Goal: Task Accomplishment & Management: Complete application form

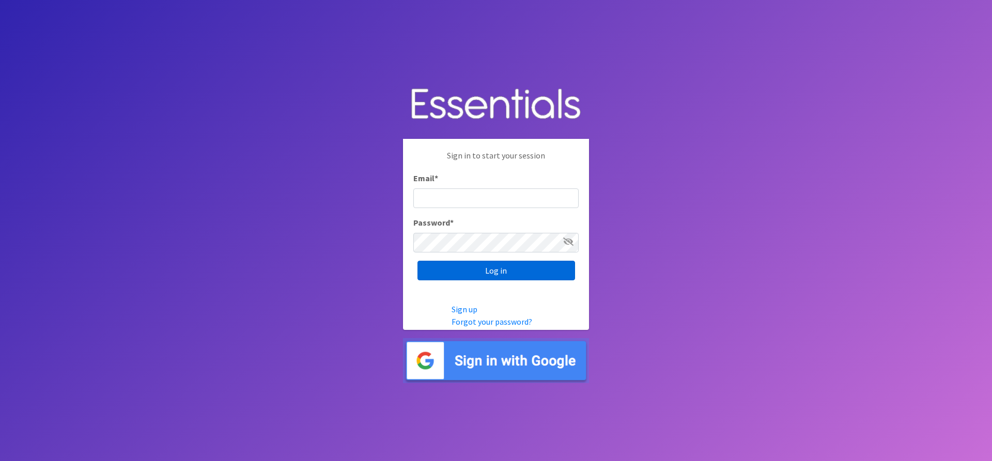
type input "[EMAIL_ADDRESS][DOMAIN_NAME]"
click at [486, 265] on input "Log in" at bounding box center [496, 271] width 158 height 20
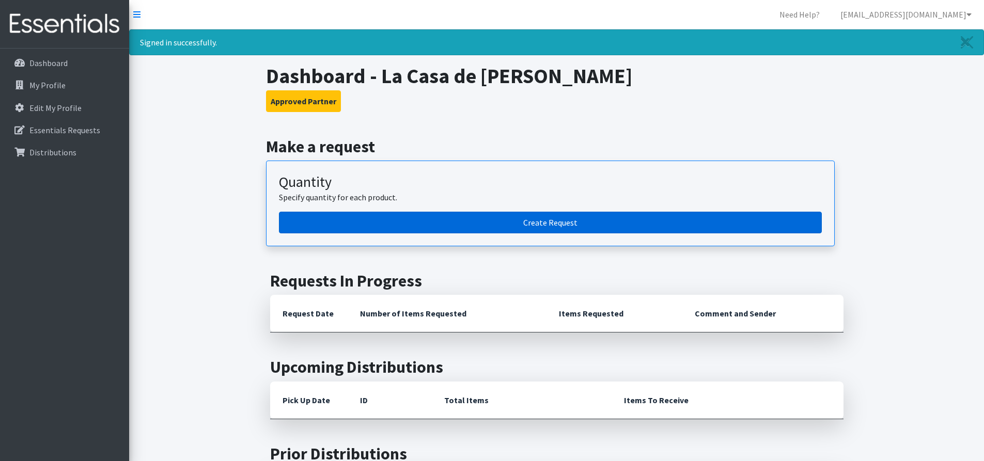
click at [491, 219] on link "Create Request" at bounding box center [550, 223] width 543 height 22
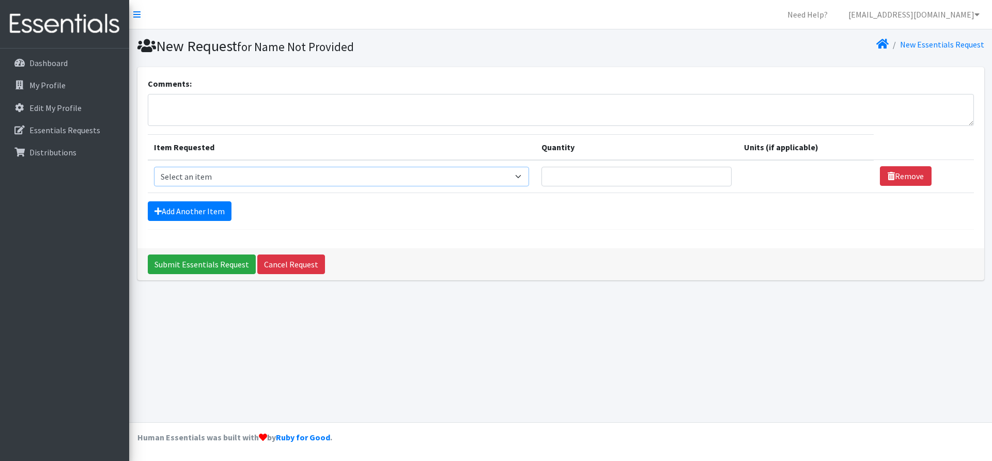
click at [338, 177] on select "Select an item # of Children this order will serve # of Individuals Living in H…" at bounding box center [341, 177] width 375 height 20
select select "13431"
click at [154, 167] on select "Select an item # of Children this order will serve # of Individuals Living in H…" at bounding box center [341, 177] width 375 height 20
click at [583, 172] on input "Quantity" at bounding box center [636, 177] width 190 height 20
type input "24"
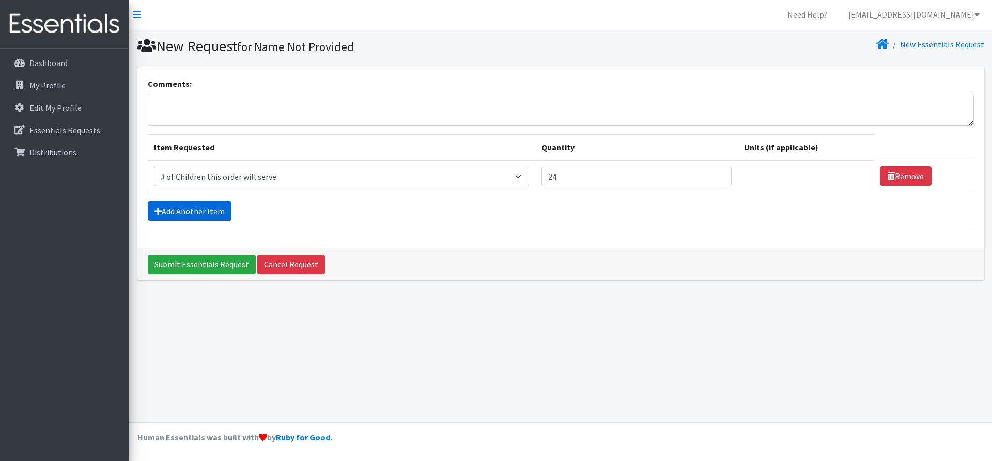
click at [176, 212] on link "Add Another Item" at bounding box center [190, 211] width 84 height 20
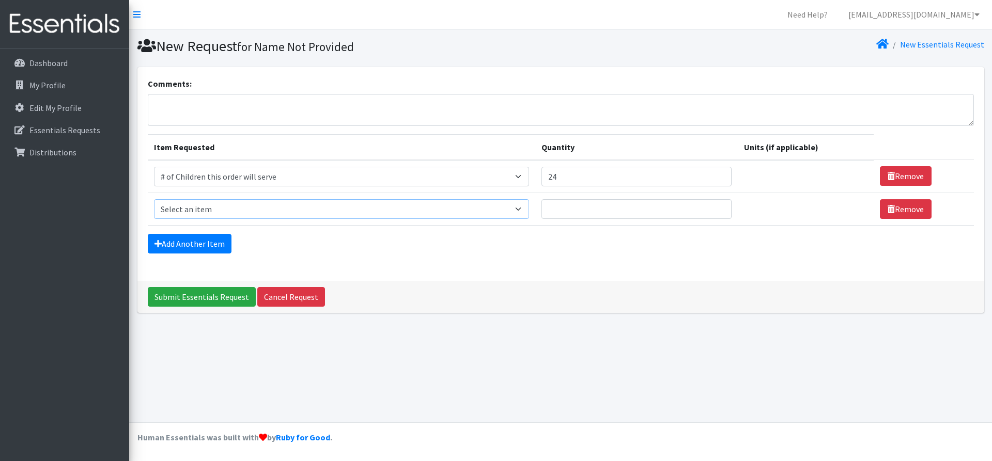
click at [180, 206] on select "Select an item # of Children this order will serve # of Individuals Living in H…" at bounding box center [341, 209] width 375 height 20
select select "6076"
click at [154, 199] on select "Select an item # of Children this order will serve # of Individuals Living in H…" at bounding box center [341, 209] width 375 height 20
click at [605, 220] on td "Quantity" at bounding box center [636, 209] width 203 height 33
click at [594, 205] on input "Quantity" at bounding box center [636, 209] width 190 height 20
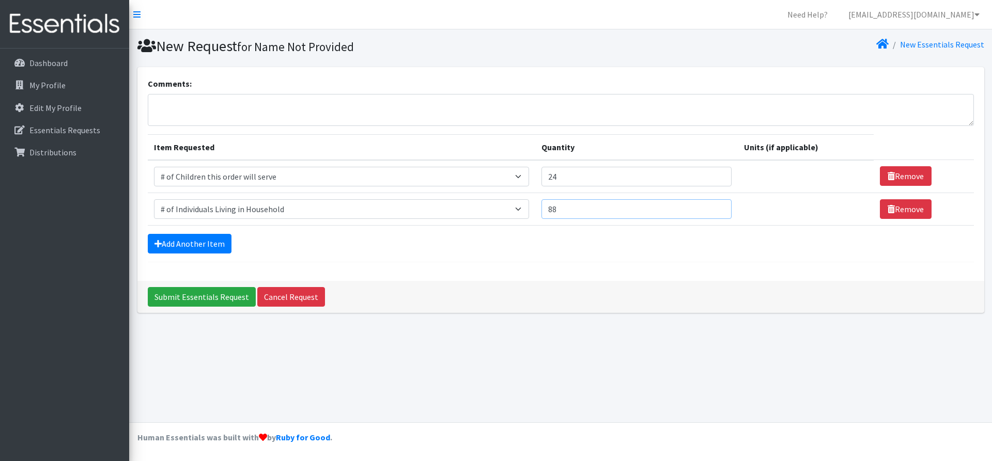
type input "88"
click at [568, 176] on input "24" at bounding box center [636, 177] width 190 height 20
type input "25"
click at [217, 238] on link "Add Another Item" at bounding box center [190, 244] width 84 height 20
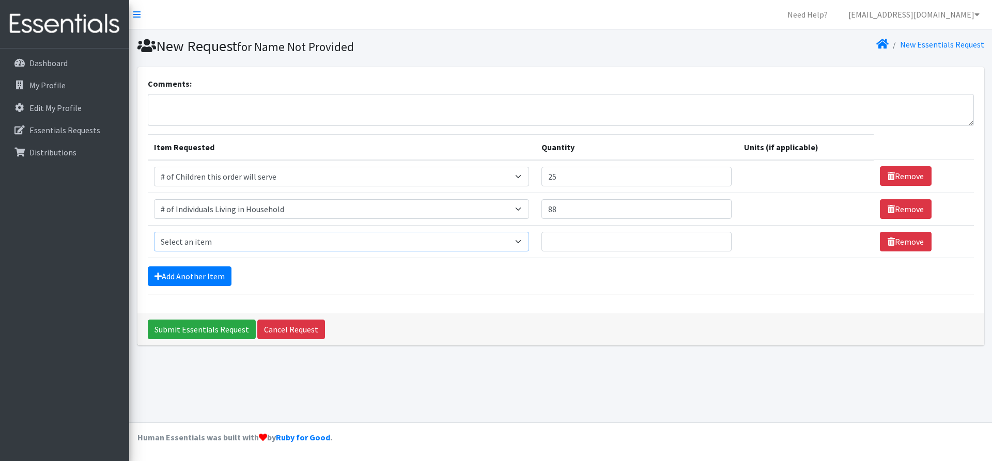
click at [277, 242] on select "Select an item # of Children this order will serve # of Individuals Living in H…" at bounding box center [341, 242] width 375 height 20
select select "1988"
click at [154, 232] on select "Select an item # of Children this order will serve # of Individuals Living in H…" at bounding box center [341, 242] width 375 height 20
click at [600, 238] on input "Quantity" at bounding box center [636, 242] width 190 height 20
type input "1"
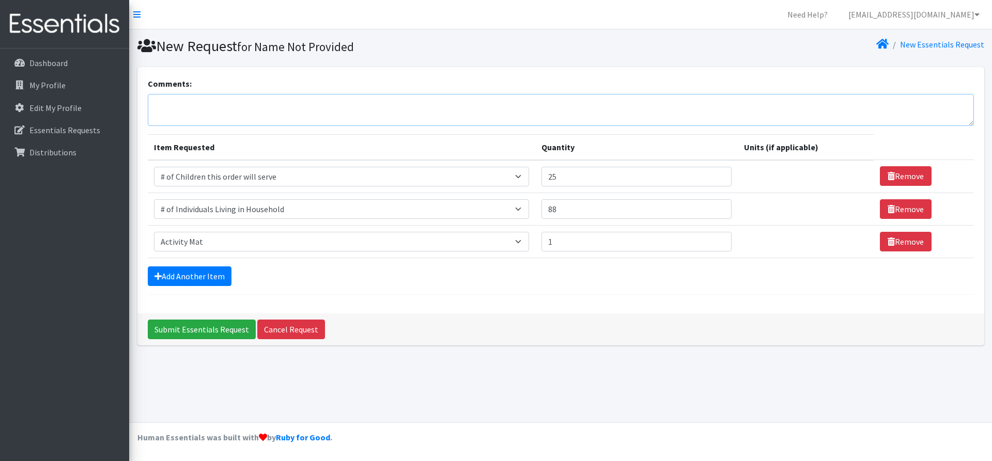
click at [205, 99] on textarea "Comments:" at bounding box center [561, 110] width 826 height 32
type textarea "Y"
type textarea "R"
type textarea "rug"
click at [198, 281] on link "Add Another Item" at bounding box center [190, 277] width 84 height 20
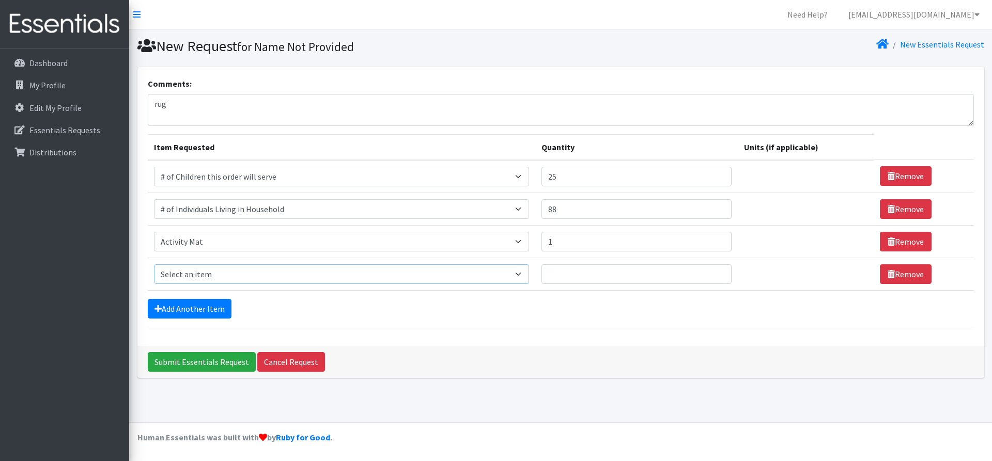
click at [271, 275] on select "Select an item # of Children this order will serve # of Individuals Living in H…" at bounding box center [341, 275] width 375 height 20
select select "11425"
click at [154, 265] on select "Select an item # of Children this order will serve # of Individuals Living in H…" at bounding box center [341, 275] width 375 height 20
click at [598, 271] on input "Quantity" at bounding box center [636, 275] width 190 height 20
type input "2"
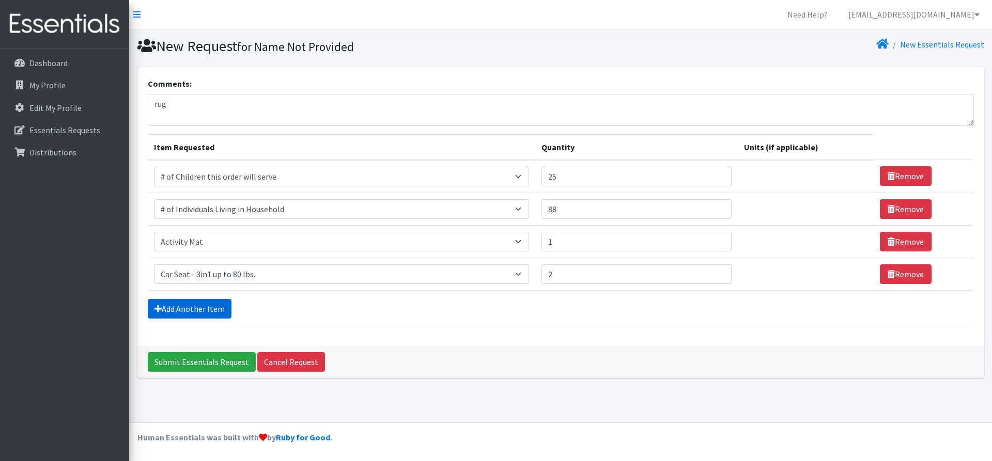
click at [194, 305] on link "Add Another Item" at bounding box center [190, 309] width 84 height 20
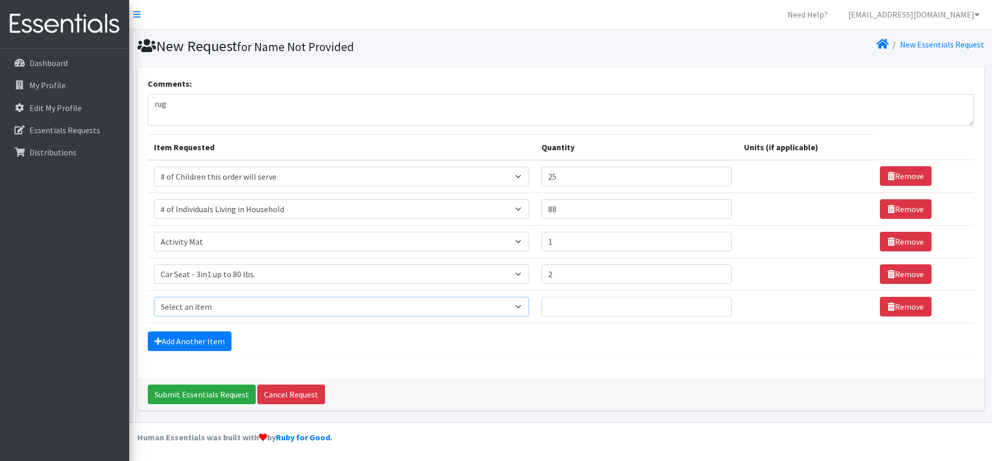
click at [250, 307] on select "Select an item # of Children this order will serve # of Individuals Living in H…" at bounding box center [341, 307] width 375 height 20
click at [439, 358] on form "Comments: rug Item Requested Quantity Units (if applicable) Item Requested Sele…" at bounding box center [561, 218] width 826 height 283
click at [189, 116] on textarea "rug" at bounding box center [561, 110] width 826 height 32
type textarea "rug Boy fall/winter clothing 3-6 months. boy jacket for fall size 12 months."
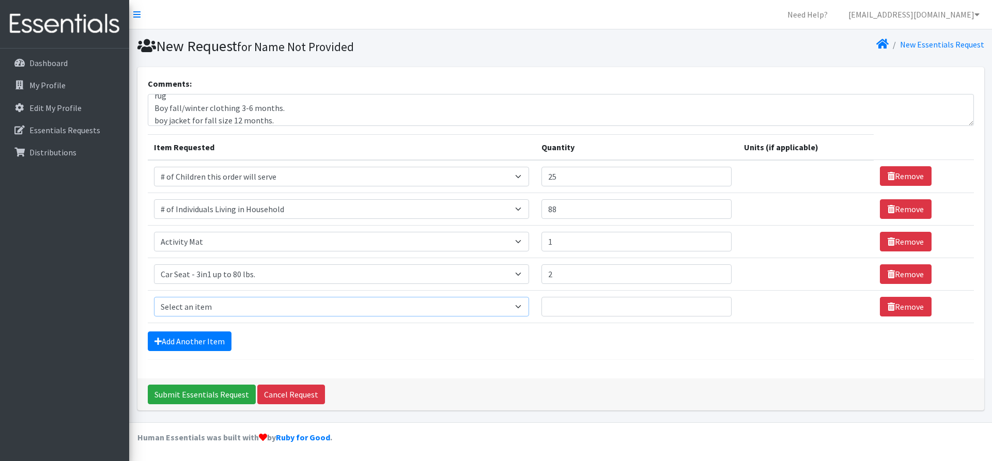
click at [214, 300] on select "Select an item # of Children this order will serve # of Individuals Living in H…" at bounding box center [341, 307] width 375 height 20
click at [296, 315] on select "Select an item # of Children this order will serve # of Individuals Living in H…" at bounding box center [341, 307] width 375 height 20
select select "1963"
click at [154, 297] on select "Select an item # of Children this order will serve # of Individuals Living in H…" at bounding box center [341, 307] width 375 height 20
click at [570, 309] on input "Quantity" at bounding box center [630, 307] width 188 height 20
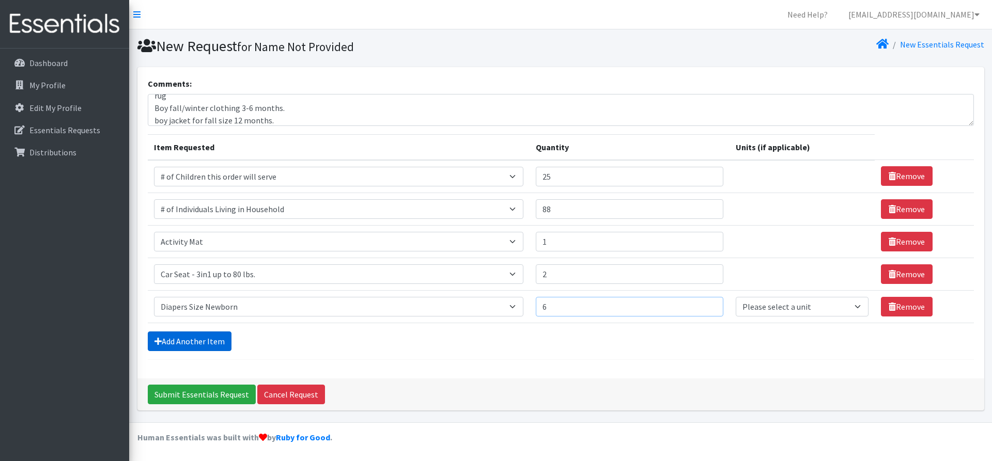
type input "6"
click at [205, 345] on link "Add Another Item" at bounding box center [190, 342] width 84 height 20
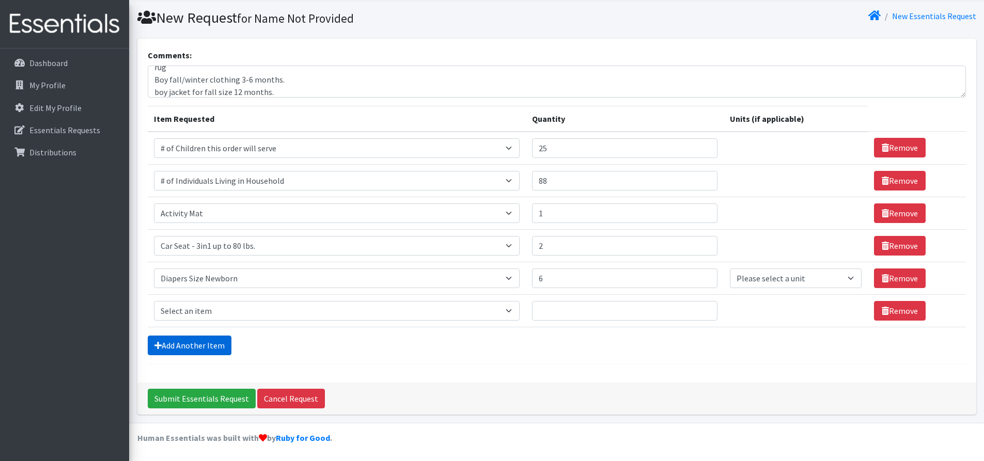
scroll to position [29, 0]
click at [244, 310] on select "Select an item # of Children this order will serve # of Individuals Living in H…" at bounding box center [337, 311] width 366 height 20
select select "1964"
click at [154, 301] on select "Select an item # of Children this order will serve # of Individuals Living in H…" at bounding box center [337, 311] width 366 height 20
click at [590, 307] on input "Quantity" at bounding box center [624, 311] width 185 height 20
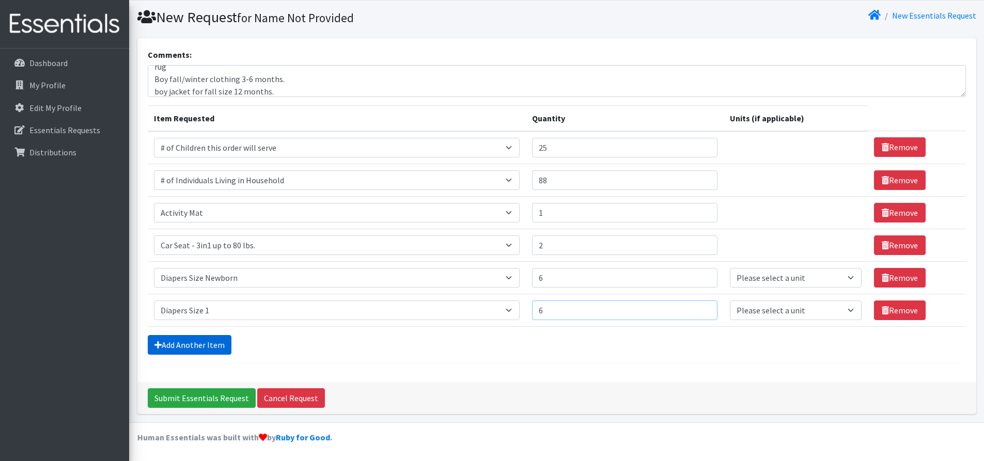
type input "6"
click at [193, 342] on link "Add Another Item" at bounding box center [190, 345] width 84 height 20
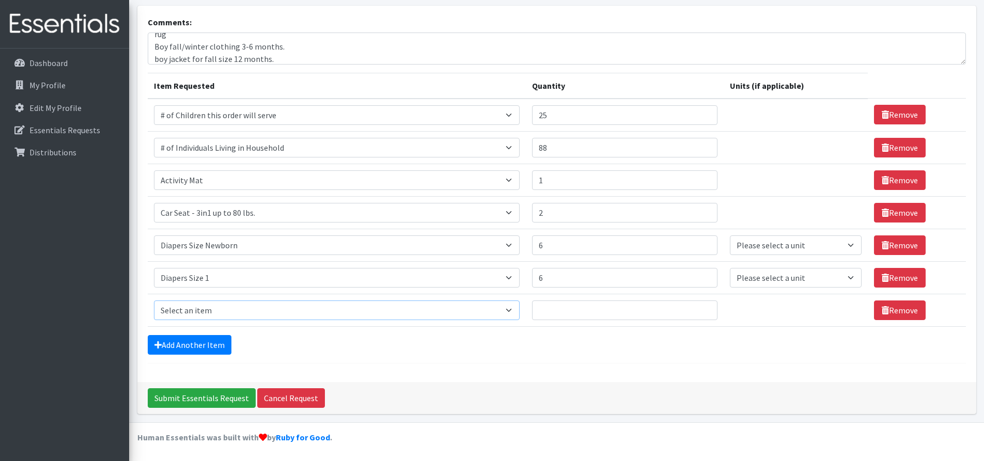
click at [260, 310] on select "Select an item # of Children this order will serve # of Individuals Living in H…" at bounding box center [337, 311] width 366 height 20
select select "1965"
click at [154, 301] on select "Select an item # of Children this order will serve # of Individuals Living in H…" at bounding box center [337, 311] width 366 height 20
click at [565, 299] on td "Quantity" at bounding box center [625, 310] width 198 height 33
click at [564, 308] on input "Quantity" at bounding box center [624, 311] width 185 height 20
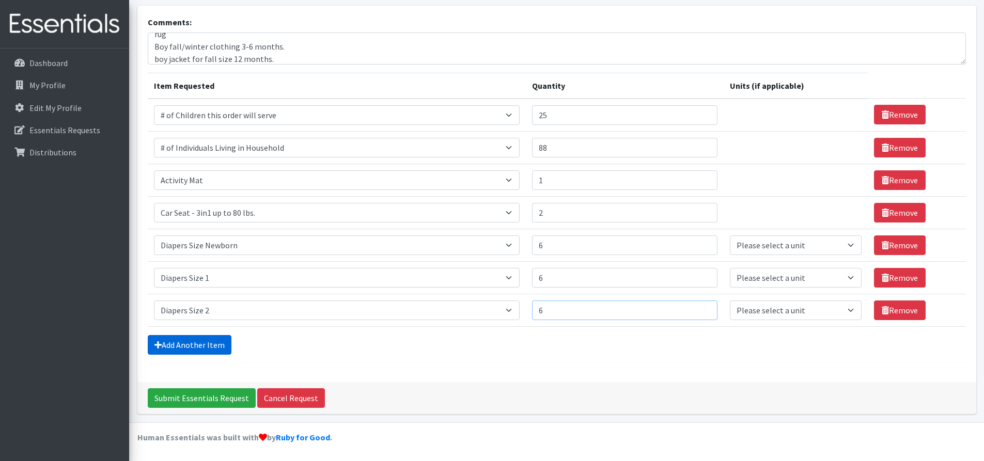
type input "6"
click at [189, 347] on link "Add Another Item" at bounding box center [190, 345] width 84 height 20
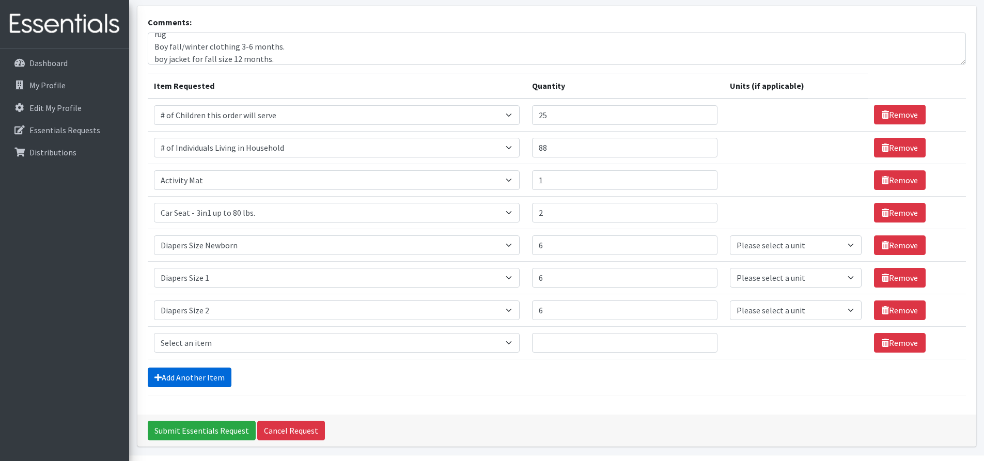
scroll to position [94, 0]
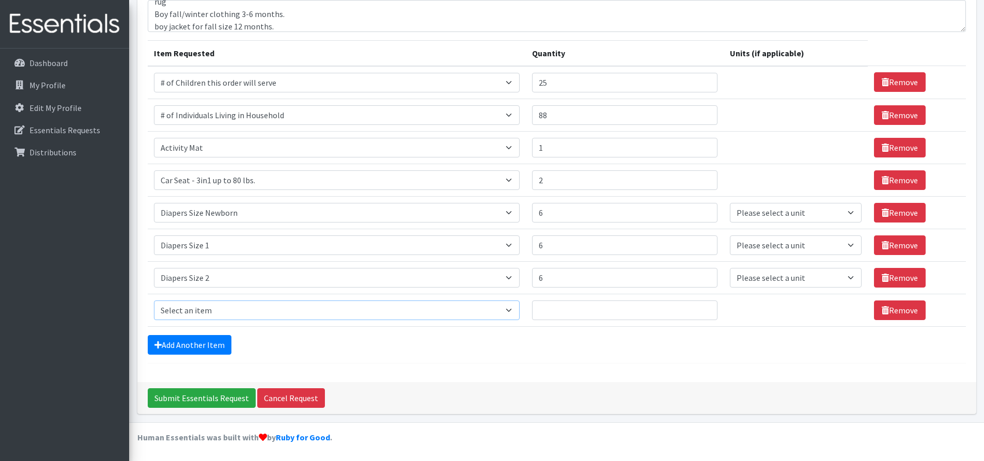
click at [250, 313] on select "Select an item # of Children this order will serve # of Individuals Living in H…" at bounding box center [337, 311] width 366 height 20
select select "1966"
click at [154, 301] on select "Select an item # of Children this order will serve # of Individuals Living in H…" at bounding box center [337, 311] width 366 height 20
click at [596, 317] on input "Quantity" at bounding box center [624, 311] width 185 height 20
type input "5"
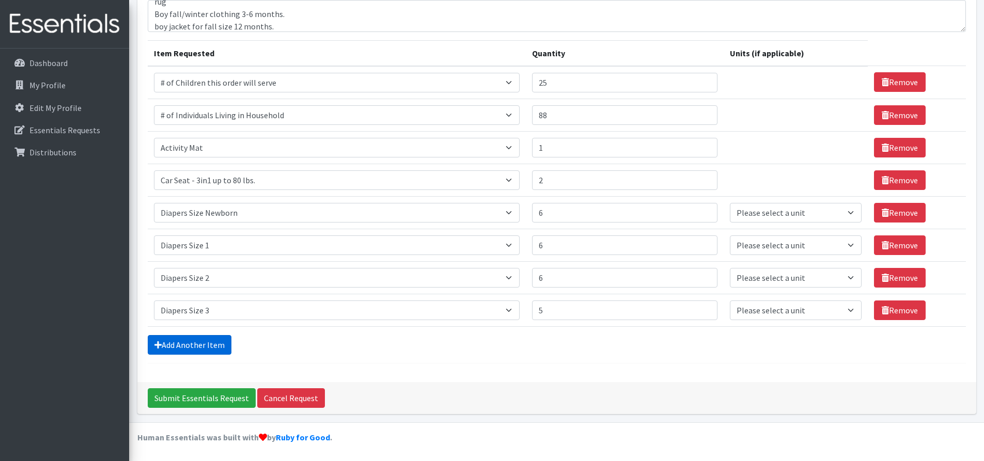
click at [185, 350] on link "Add Another Item" at bounding box center [190, 345] width 84 height 20
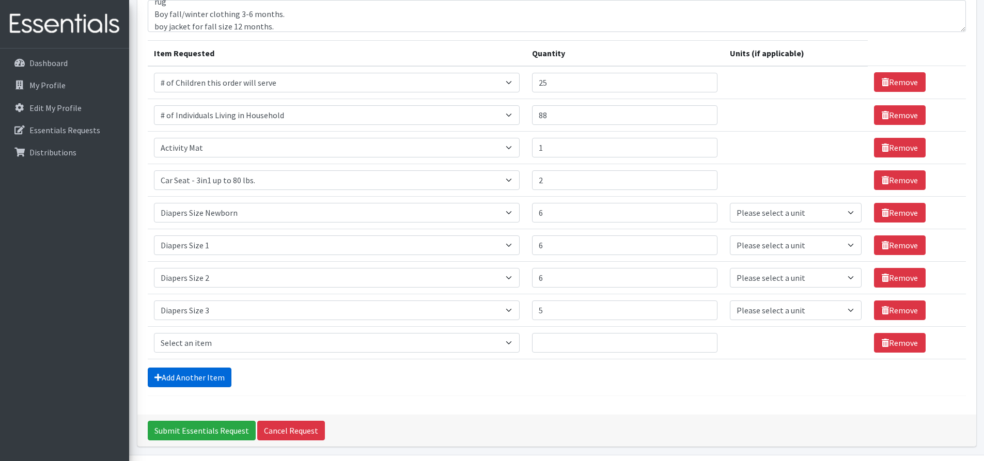
scroll to position [127, 0]
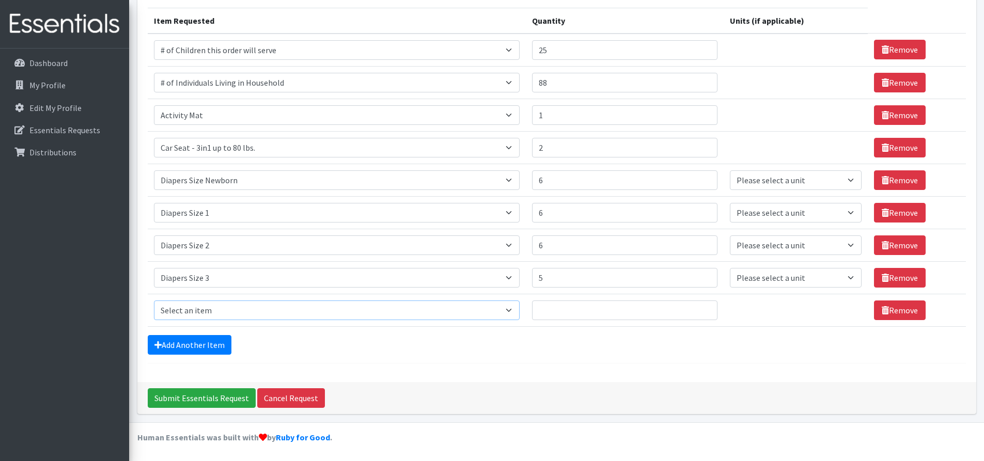
click at [215, 308] on select "Select an item # of Children this order will serve # of Individuals Living in H…" at bounding box center [337, 311] width 366 height 20
select select "1967"
click at [154, 301] on select "Select an item # of Children this order will serve # of Individuals Living in H…" at bounding box center [337, 311] width 366 height 20
drag, startPoint x: 628, startPoint y: 318, endPoint x: 624, endPoint y: 321, distance: 5.6
click at [628, 318] on input "Quantity" at bounding box center [624, 311] width 185 height 20
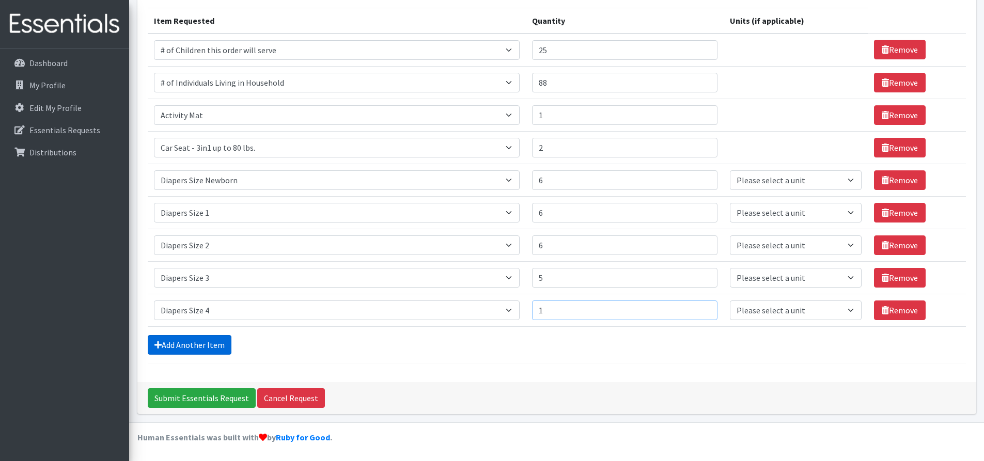
type input "1"
click at [213, 341] on link "Add Another Item" at bounding box center [190, 345] width 84 height 20
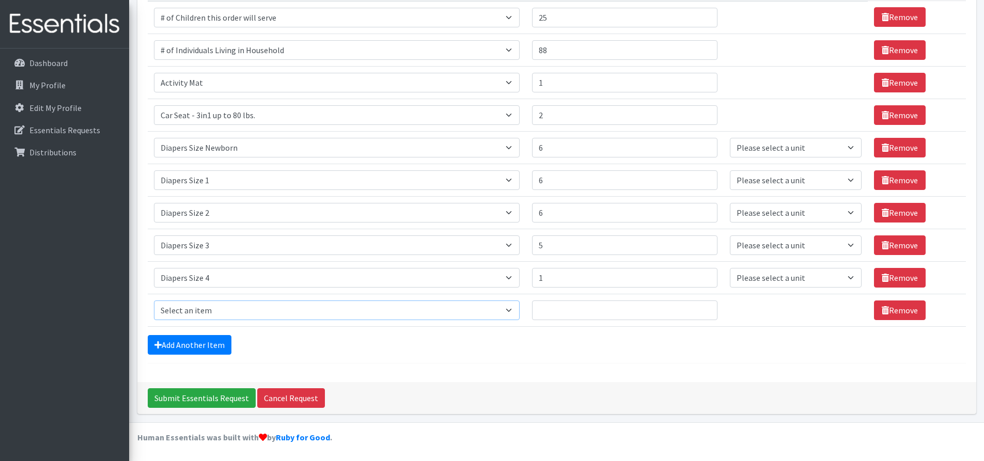
click at [234, 315] on select "Select an item # of Children this order will serve # of Individuals Living in H…" at bounding box center [337, 311] width 366 height 20
select select "1968"
click at [154, 301] on select "Select an item # of Children this order will serve # of Individuals Living in H…" at bounding box center [337, 311] width 366 height 20
click at [576, 312] on input "Quantity" at bounding box center [624, 311] width 185 height 20
type input "5"
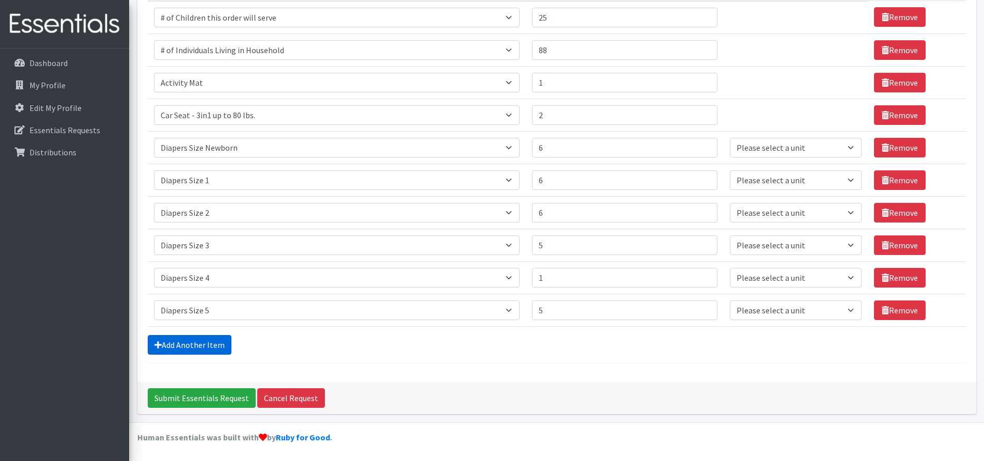
click at [213, 354] on link "Add Another Item" at bounding box center [190, 345] width 84 height 20
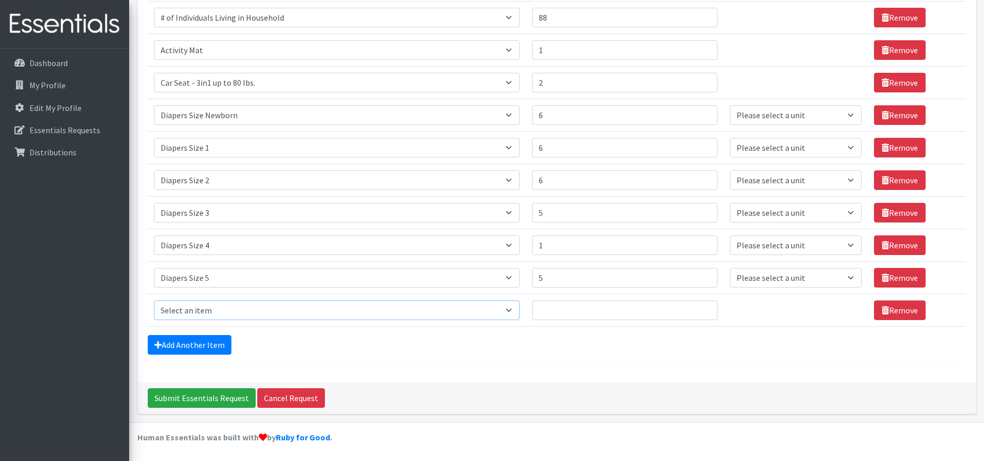
click at [234, 314] on select "Select an item # of Children this order will serve # of Individuals Living in H…" at bounding box center [337, 311] width 366 height 20
select select "5659"
click at [154, 301] on select "Select an item # of Children this order will serve # of Individuals Living in H…" at bounding box center [337, 311] width 366 height 20
click at [606, 305] on input "Quantity" at bounding box center [624, 311] width 185 height 20
type input "25"
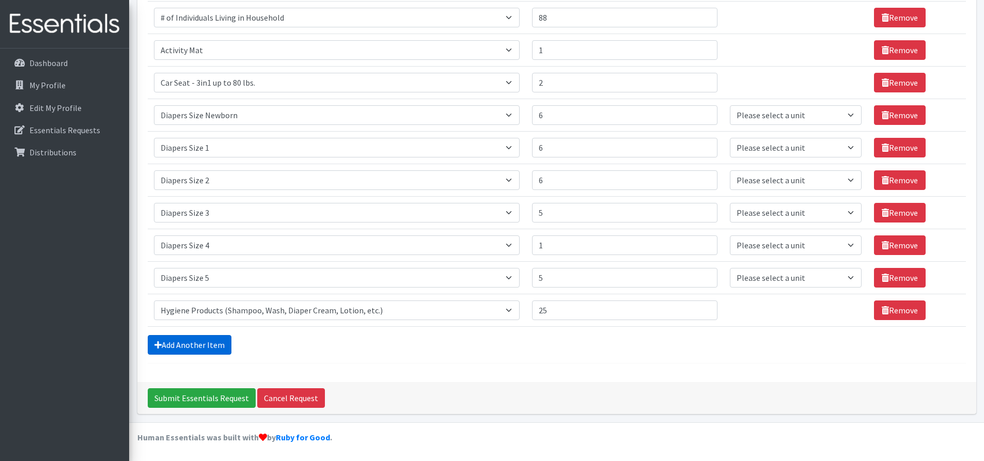
click at [225, 341] on link "Add Another Item" at bounding box center [190, 345] width 84 height 20
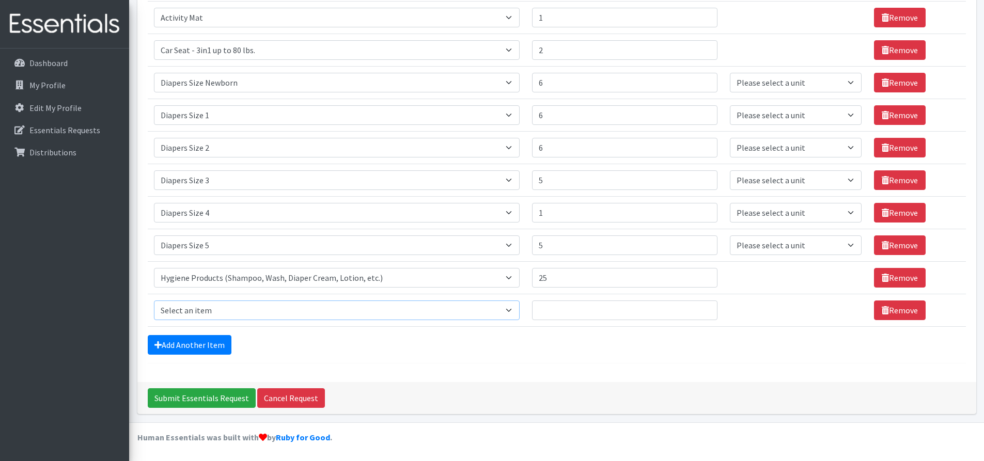
click at [283, 313] on select "Select an item # of Children this order will serve # of Individuals Living in H…" at bounding box center [337, 311] width 366 height 20
select select "5772"
click at [154, 301] on select "Select an item # of Children this order will serve # of Individuals Living in H…" at bounding box center [337, 311] width 366 height 20
click at [603, 301] on input "Quantity" at bounding box center [624, 311] width 185 height 20
type input "15"
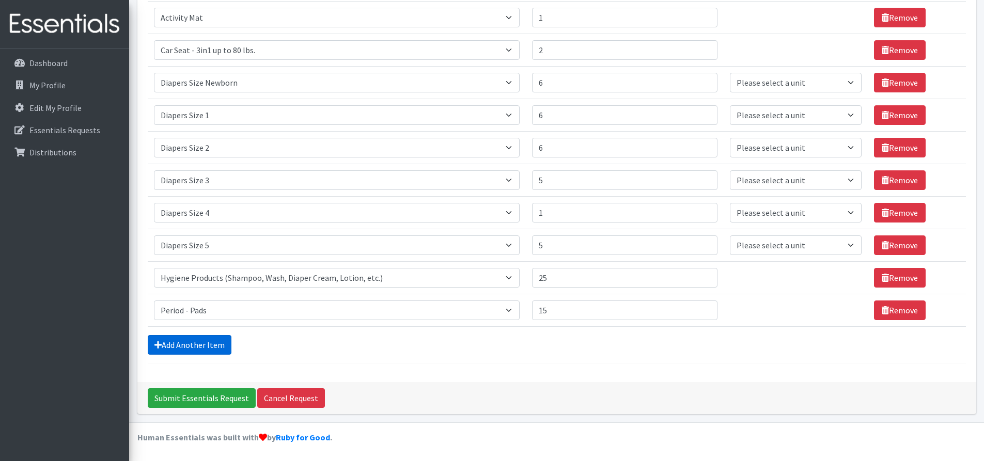
click at [213, 350] on link "Add Another Item" at bounding box center [190, 345] width 84 height 20
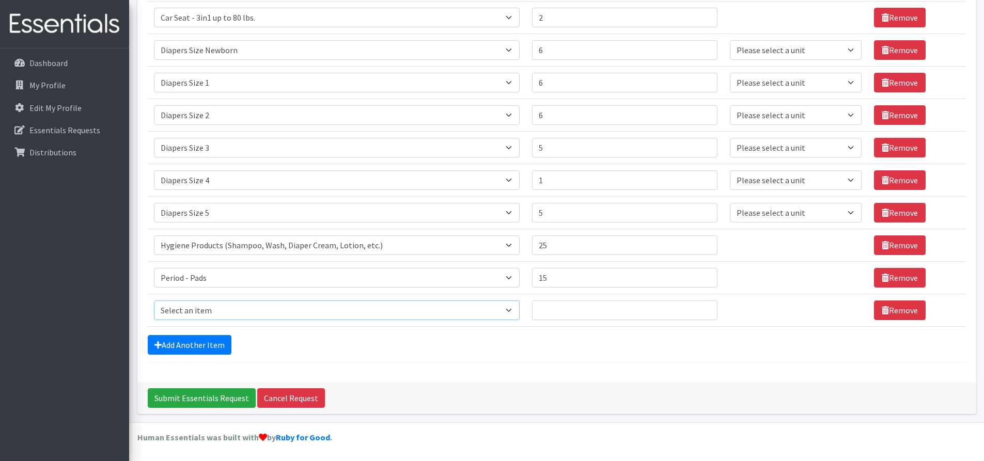
click at [247, 316] on select "Select an item # of Children this order will serve # of Individuals Living in H…" at bounding box center [337, 311] width 366 height 20
select select "1929"
click at [154, 301] on select "Select an item # of Children this order will serve # of Individuals Living in H…" at bounding box center [337, 311] width 366 height 20
click at [655, 326] on td "Quantity" at bounding box center [625, 310] width 198 height 33
click at [627, 314] on input "Quantity" at bounding box center [624, 311] width 185 height 20
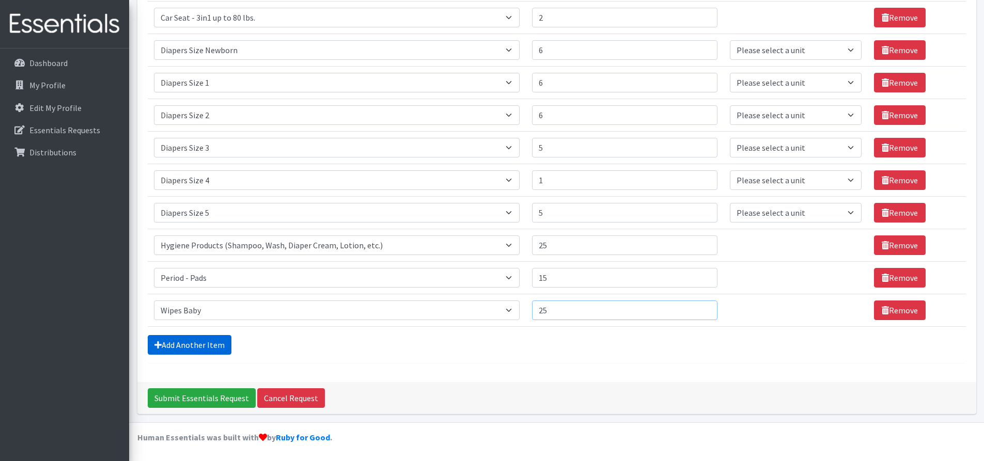
type input "25"
click at [178, 346] on link "Add Another Item" at bounding box center [190, 345] width 84 height 20
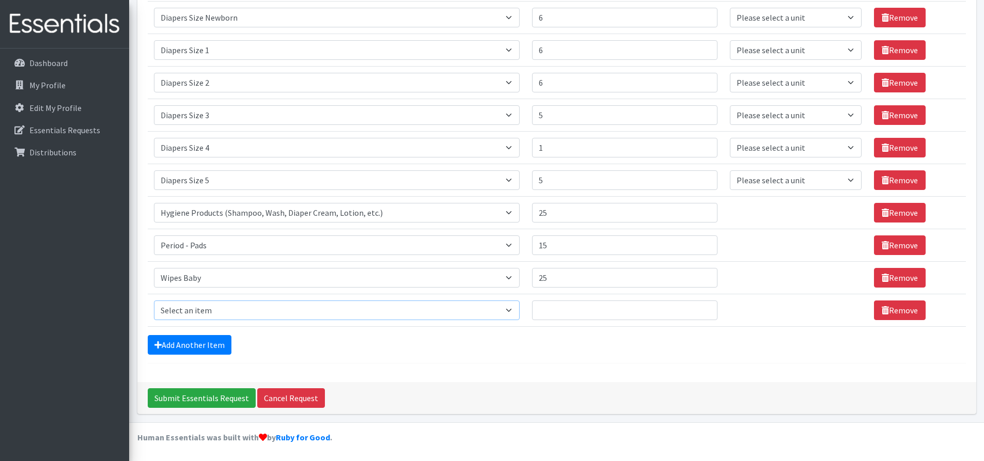
click at [225, 308] on select "Select an item # of Children this order will serve # of Individuals Living in H…" at bounding box center [337, 311] width 366 height 20
select select "1974"
click at [154, 301] on select "Select an item # of Children this order will serve # of Individuals Living in H…" at bounding box center [337, 311] width 366 height 20
click at [571, 296] on td "Quantity" at bounding box center [625, 310] width 198 height 33
click at [569, 312] on input "Quantity" at bounding box center [624, 311] width 185 height 20
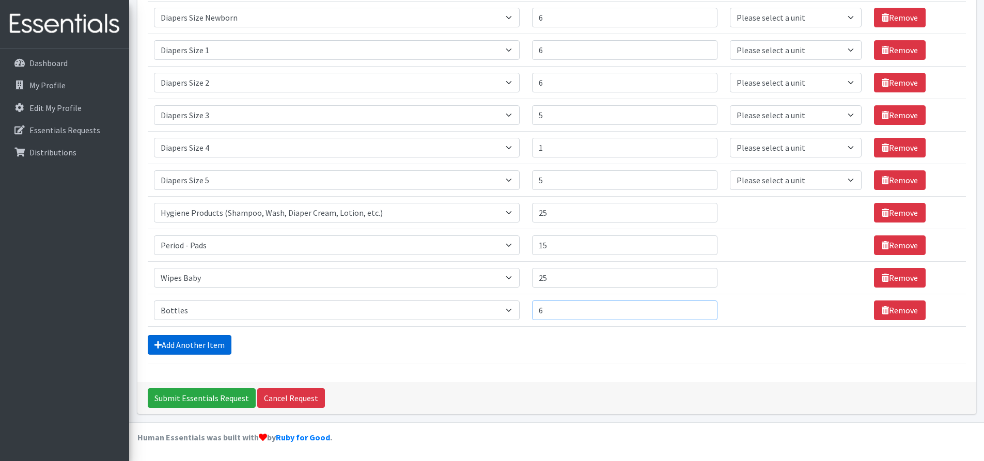
type input "6"
click at [213, 345] on link "Add Another Item" at bounding box center [190, 345] width 84 height 20
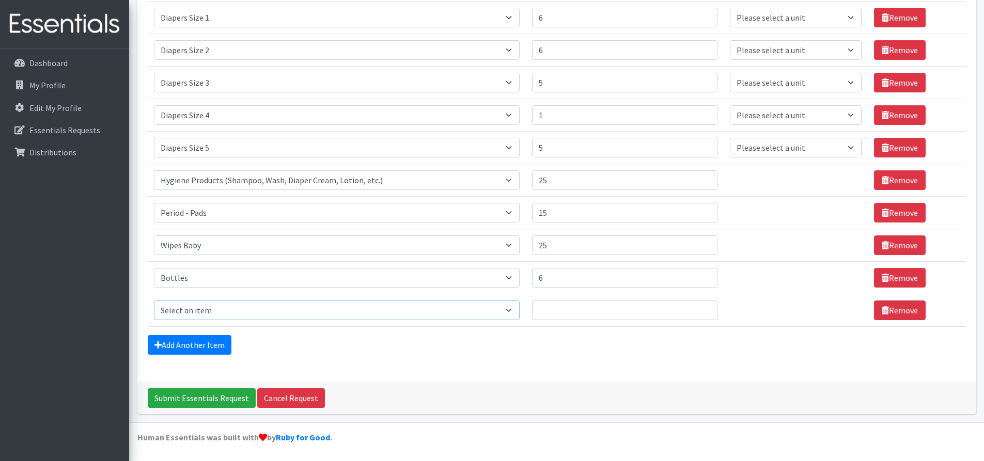
click at [245, 317] on select "Select an item # of Children this order will serve # of Individuals Living in H…" at bounding box center [337, 311] width 366 height 20
select select "5772"
click at [154, 301] on select "Select an item # of Children this order will serve # of Individuals Living in H…" at bounding box center [337, 311] width 366 height 20
click at [603, 310] on input "Quantity" at bounding box center [624, 311] width 185 height 20
type input "15"
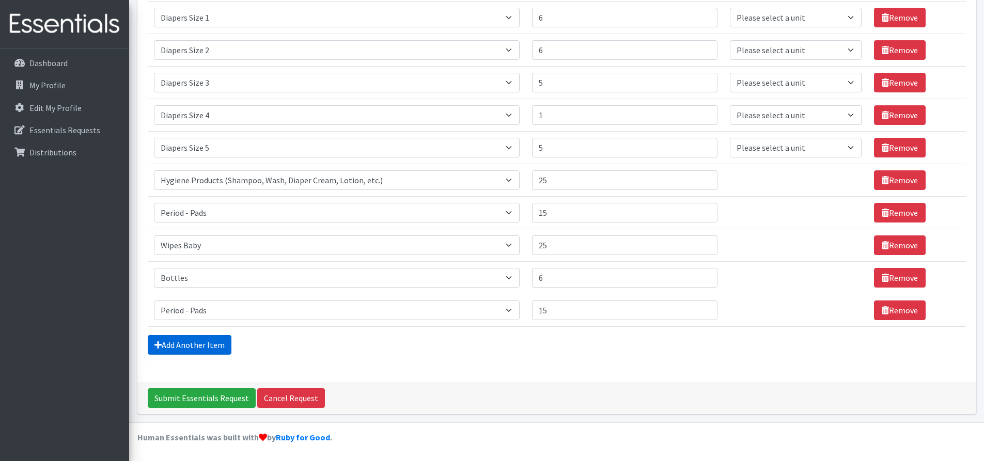
click at [210, 345] on link "Add Another Item" at bounding box center [190, 345] width 84 height 20
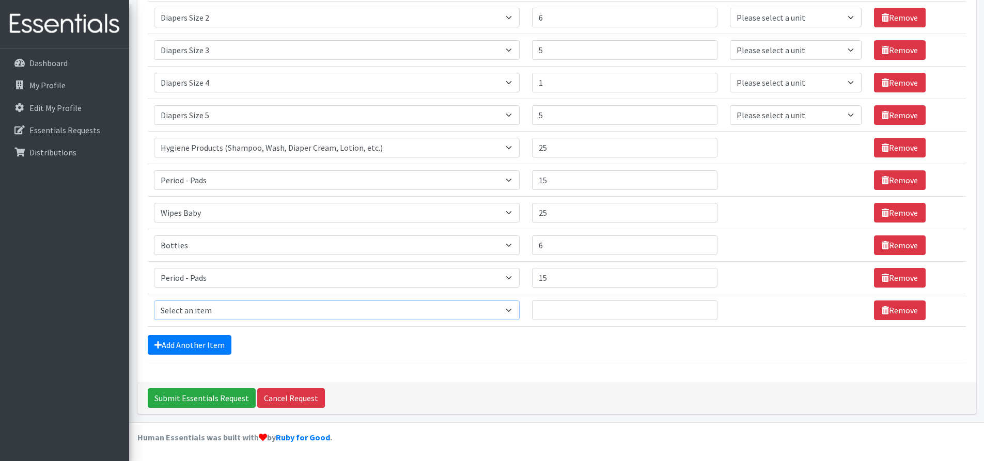
click at [240, 314] on select "Select an item # of Children this order will serve # of Individuals Living in H…" at bounding box center [337, 311] width 366 height 20
select select "2005"
click at [154, 301] on select "Select an item # of Children this order will serve # of Individuals Living in H…" at bounding box center [337, 311] width 366 height 20
click at [564, 304] on input "Quantity" at bounding box center [624, 311] width 185 height 20
type input "2"
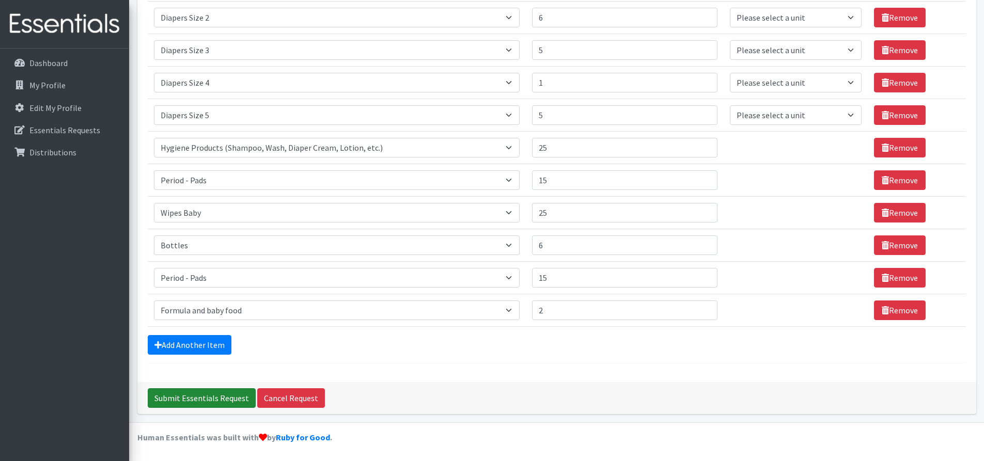
click at [216, 397] on input "Submit Essentials Request" at bounding box center [202, 398] width 108 height 20
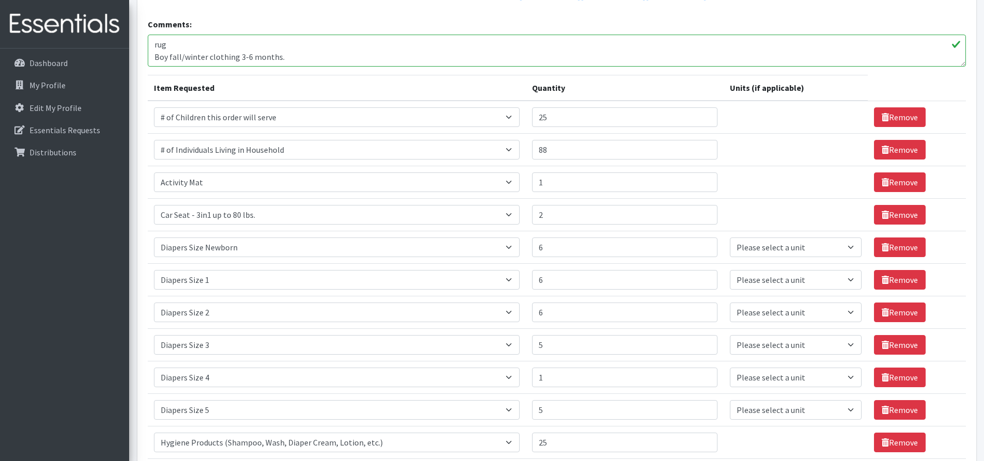
scroll to position [258, 0]
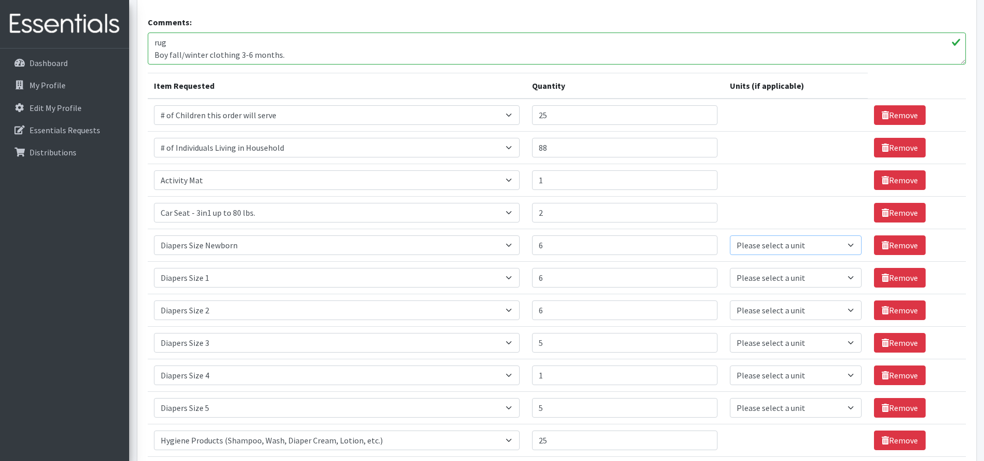
click at [806, 245] on select "Please select a unit units Packs" at bounding box center [796, 246] width 132 height 20
select select "Pack"
click at [730, 236] on select "Please select a unit units Packs" at bounding box center [796, 246] width 132 height 20
click at [795, 280] on select "Please select a unit units Packs" at bounding box center [796, 278] width 132 height 20
select select
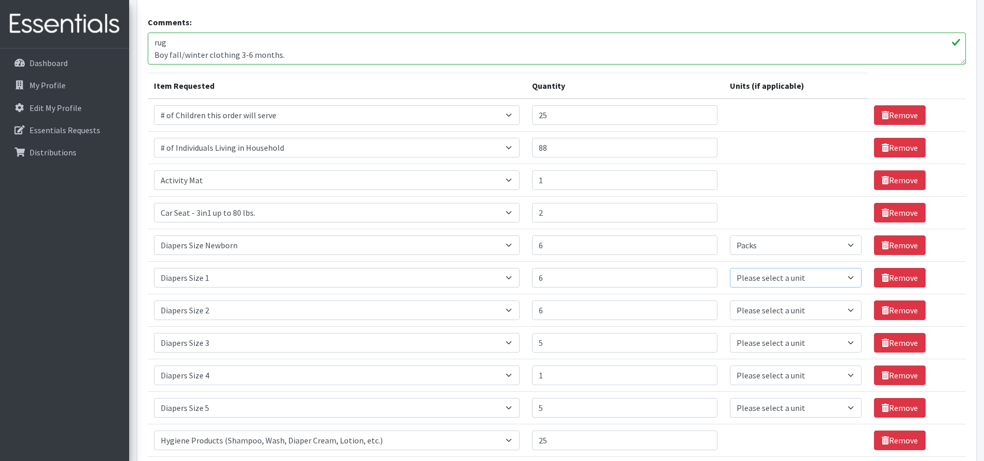
click at [730, 268] on select "Please select a unit units Packs" at bounding box center [796, 278] width 132 height 20
click at [788, 313] on select "Please select a unit units Packs" at bounding box center [796, 311] width 132 height 20
select select
click at [730, 301] on select "Please select a unit units Packs" at bounding box center [796, 311] width 132 height 20
click at [766, 245] on select "Please select a unit units Packs" at bounding box center [796, 246] width 132 height 20
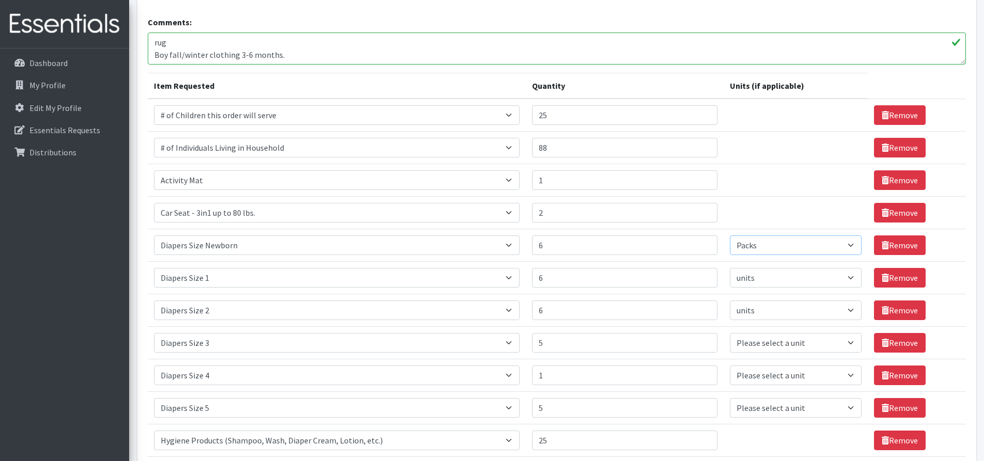
select select
click at [730, 236] on select "Please select a unit units Packs" at bounding box center [796, 246] width 132 height 20
click at [768, 337] on select "Please select a unit units Packs" at bounding box center [796, 343] width 132 height 20
select select
click at [730, 333] on select "Please select a unit units Packs" at bounding box center [796, 343] width 132 height 20
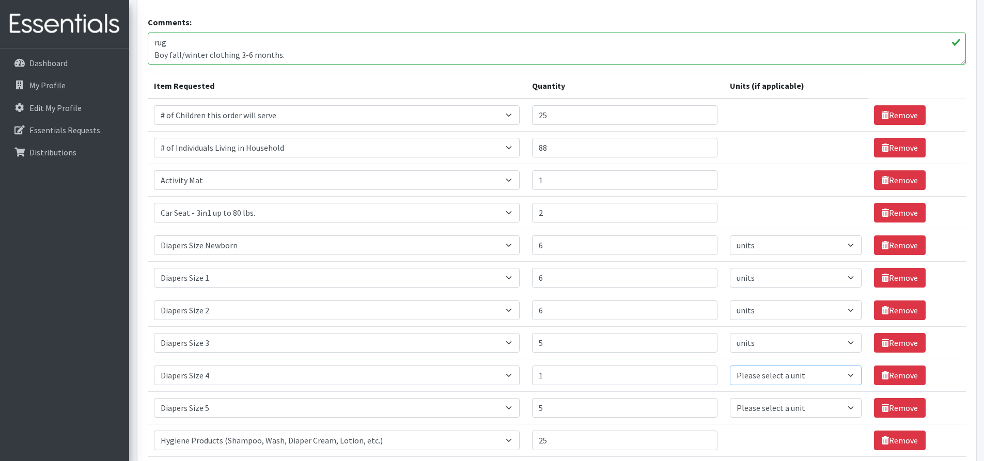
click at [765, 377] on select "Please select a unit units Packs" at bounding box center [796, 376] width 132 height 20
select select
click at [730, 366] on select "Please select a unit units Packs" at bounding box center [796, 376] width 132 height 20
click at [768, 405] on select "Please select a unit units Packs" at bounding box center [796, 408] width 132 height 20
click at [768, 411] on select "Please select a unit units Packs" at bounding box center [796, 408] width 132 height 20
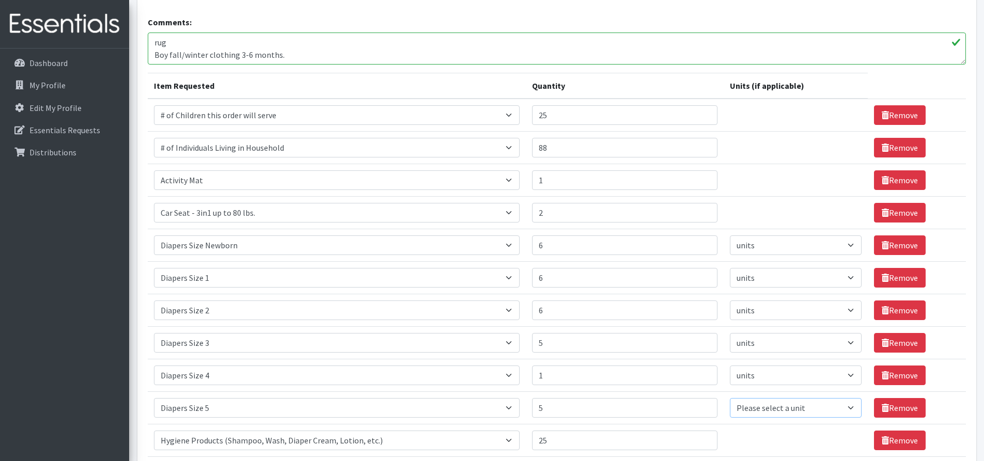
click at [768, 410] on select "Please select a unit units Packs" at bounding box center [796, 408] width 132 height 20
select select "Pack"
click at [730, 398] on select "Please select a unit units Packs" at bounding box center [796, 408] width 132 height 20
click at [765, 407] on select "Please select a unit units Packs" at bounding box center [796, 408] width 132 height 20
select select
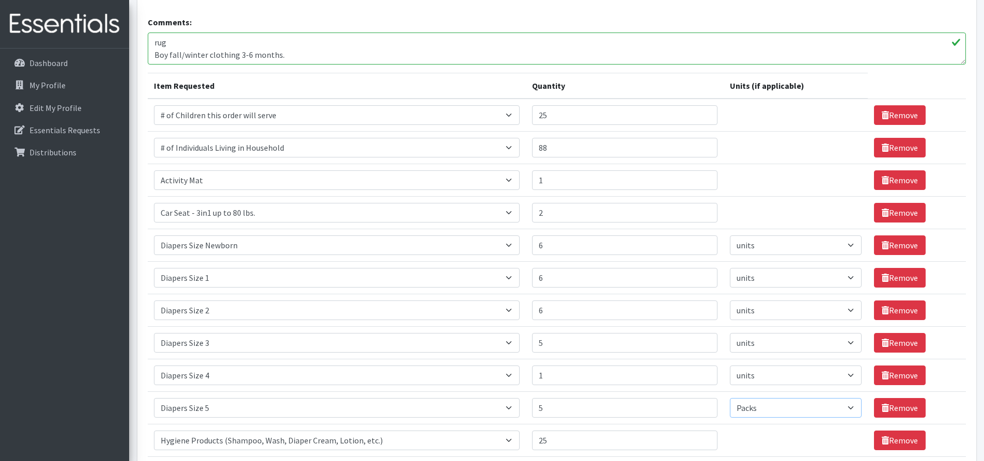
click at [730, 398] on select "Please select a unit units Packs" at bounding box center [796, 408] width 132 height 20
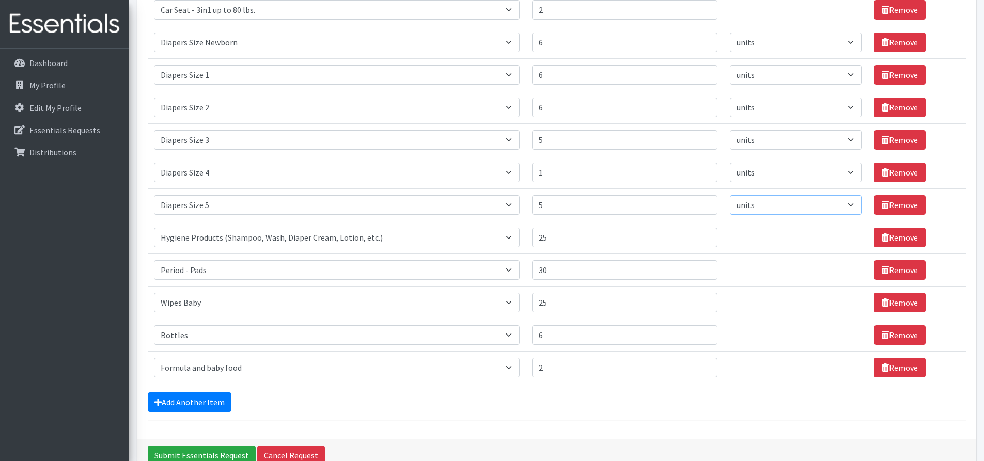
scroll to position [519, 0]
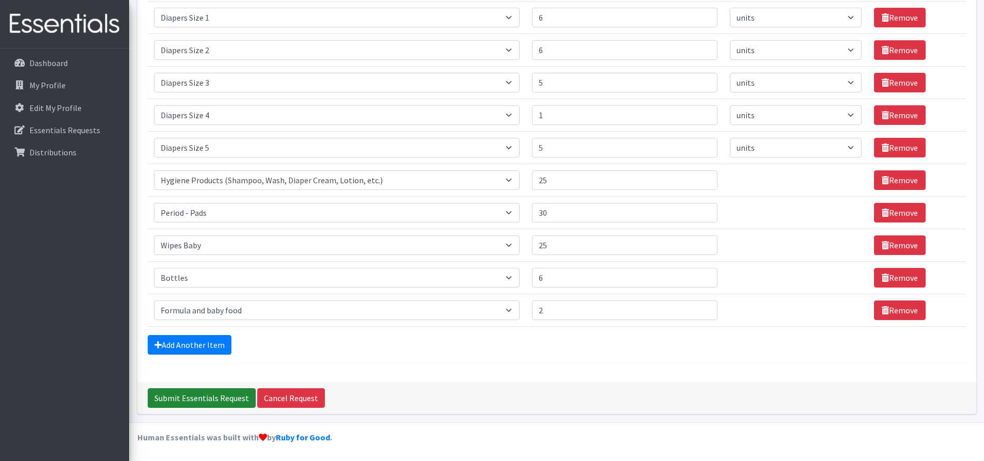
click at [181, 403] on input "Submit Essentials Request" at bounding box center [202, 398] width 108 height 20
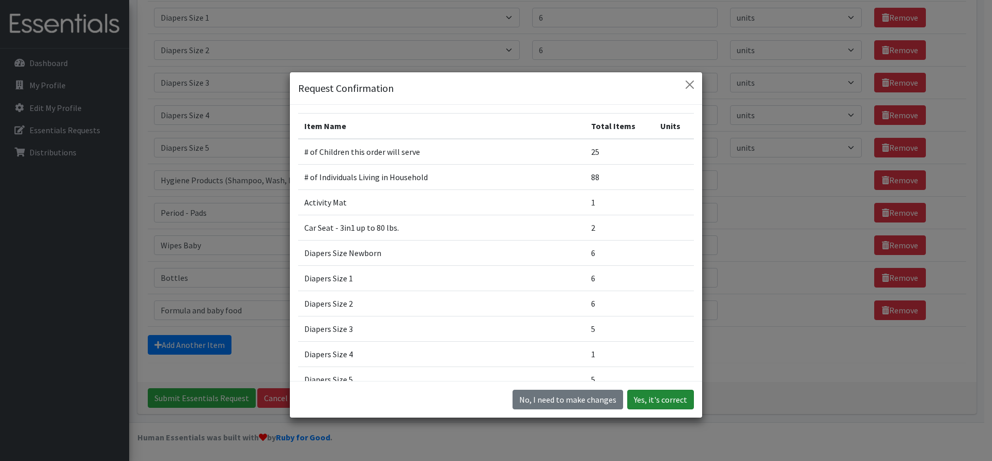
click at [665, 401] on button "Yes, it's correct" at bounding box center [660, 400] width 67 height 20
